Goal: Information Seeking & Learning: Learn about a topic

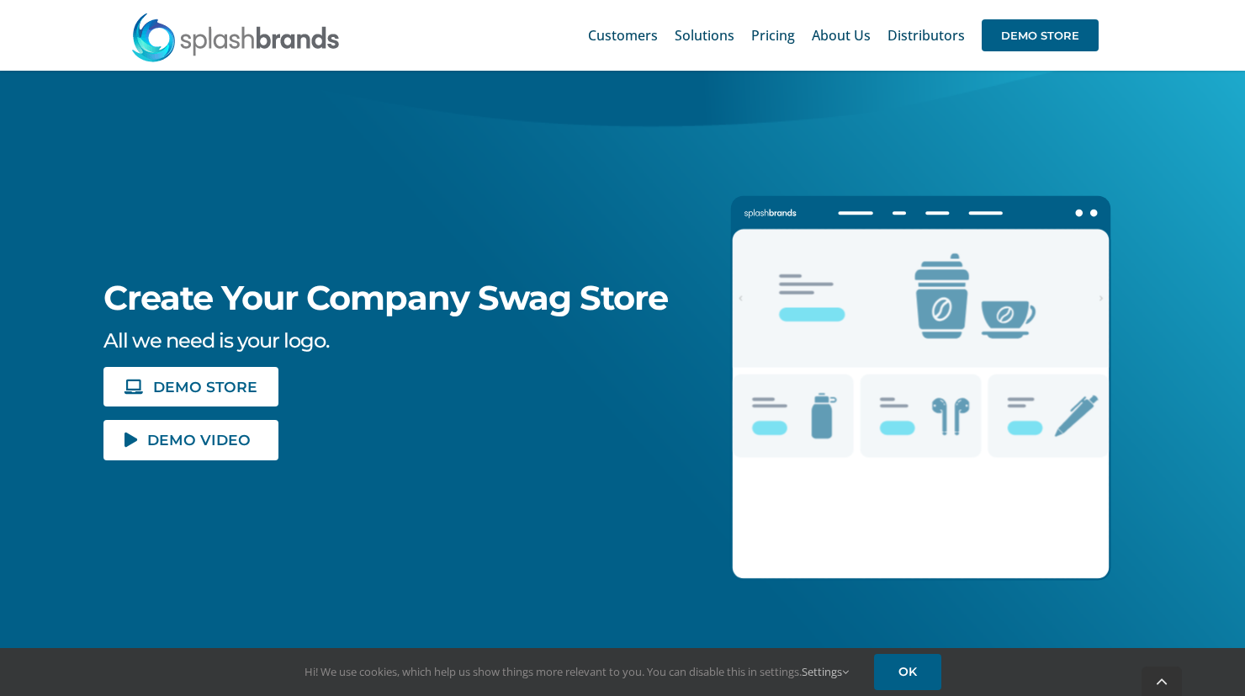
scroll to position [252, 0]
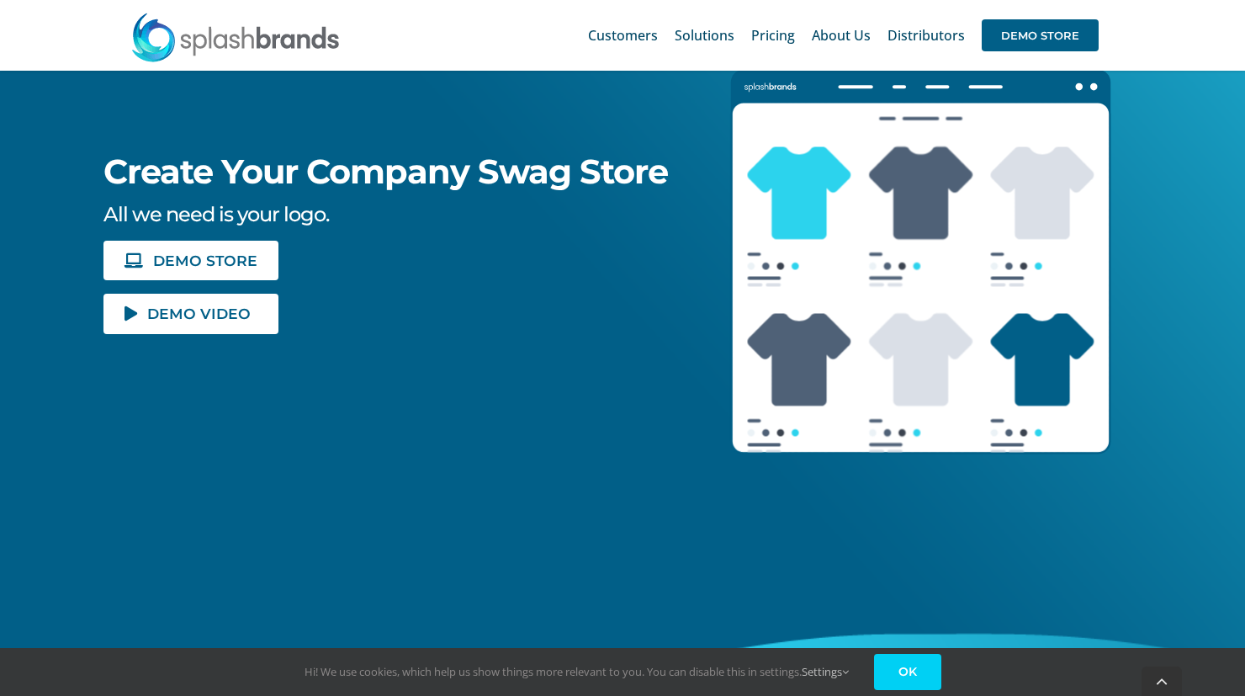
click at [920, 687] on link "OK" at bounding box center [907, 672] width 67 height 36
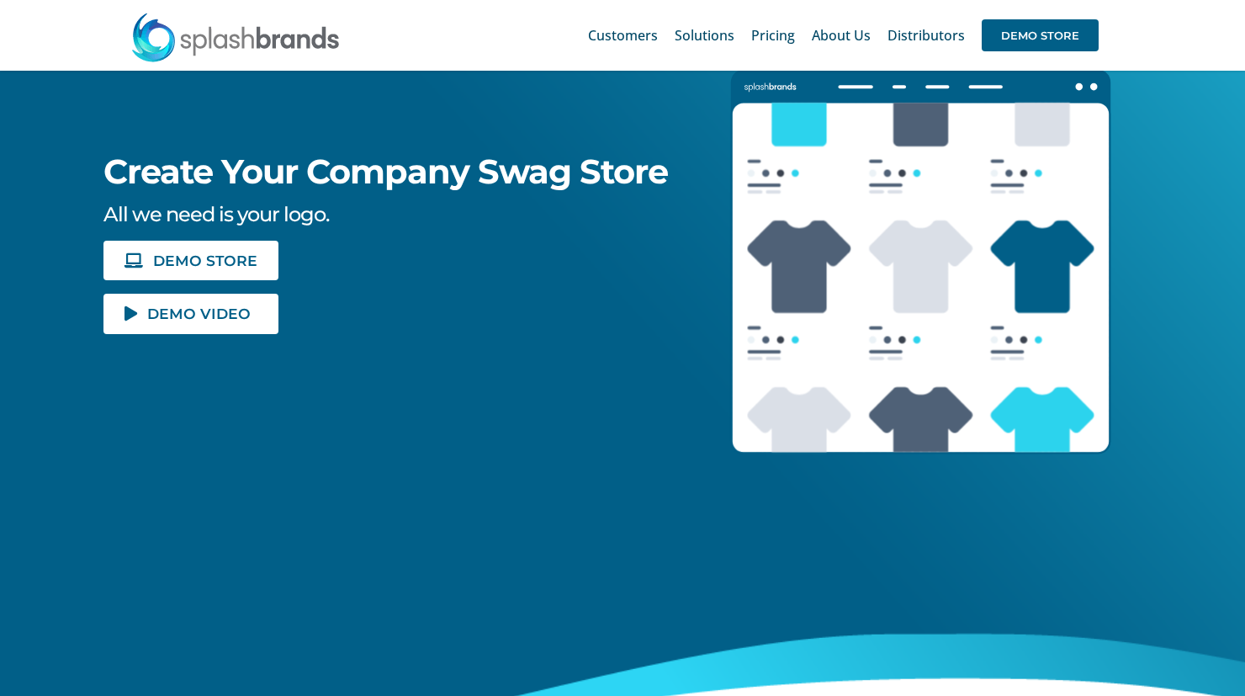
scroll to position [0, 0]
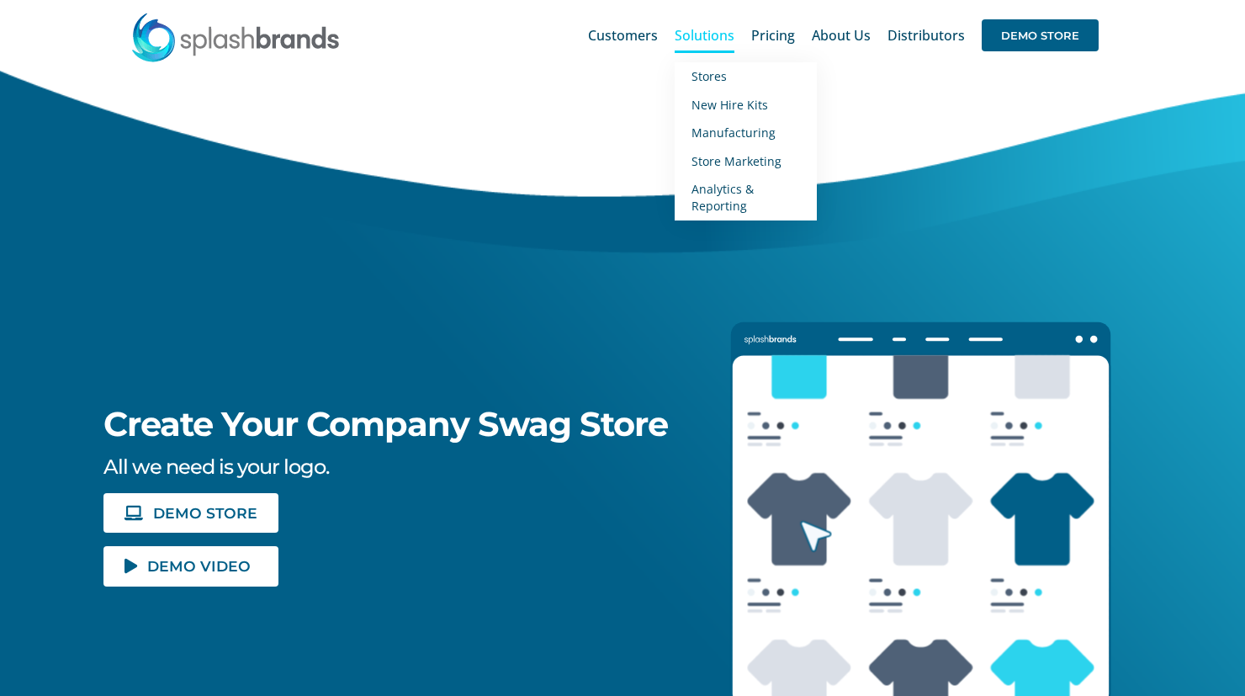
click at [709, 34] on span "Solutions" at bounding box center [705, 35] width 60 height 13
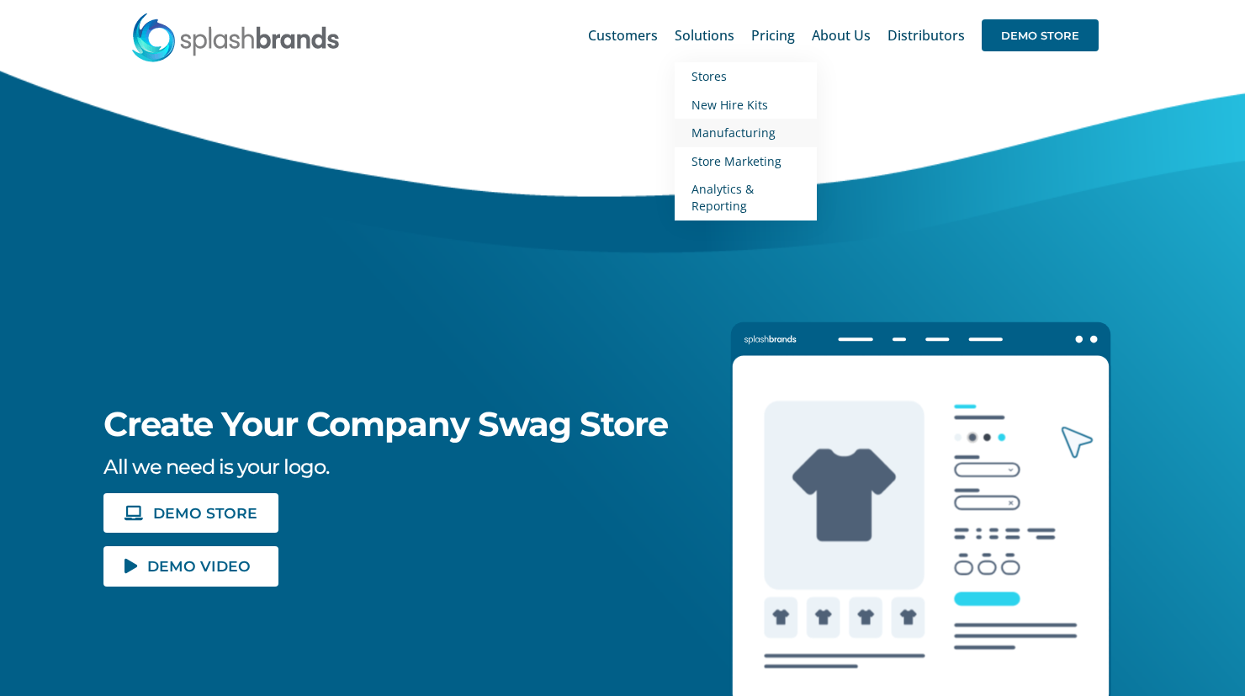
click at [725, 124] on span "Manufacturing" at bounding box center [733, 132] width 84 height 16
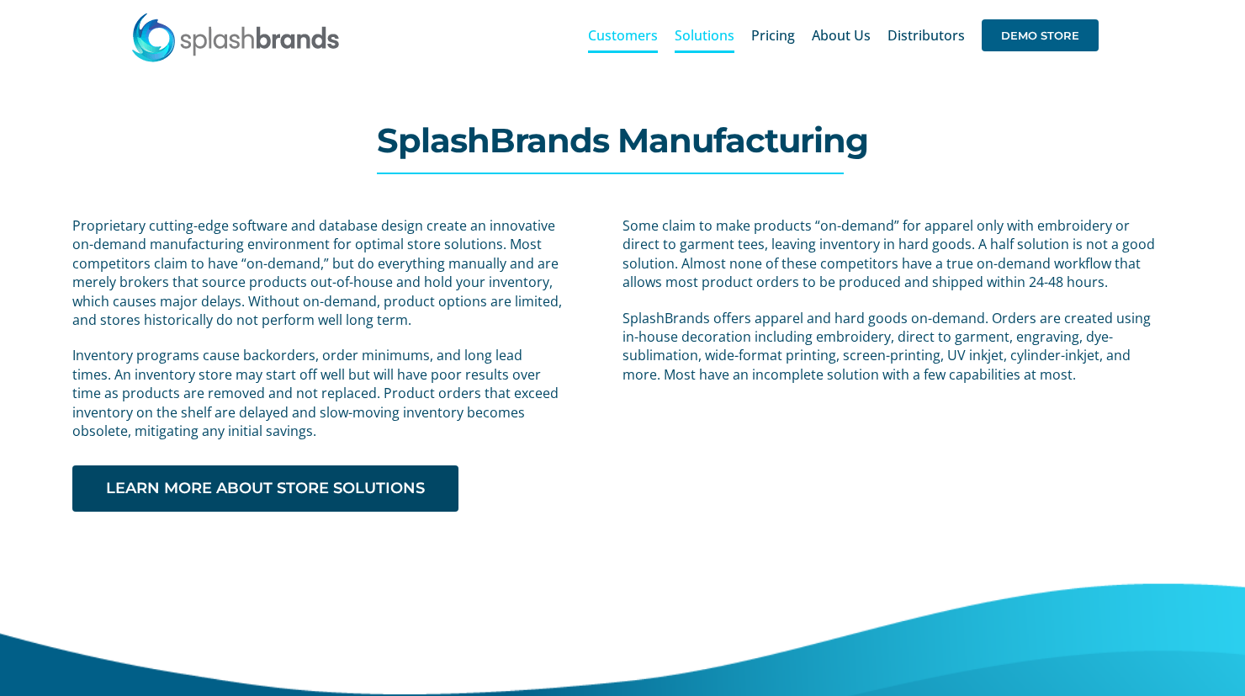
click at [605, 29] on span "Customers" at bounding box center [623, 35] width 70 height 13
